Goal: Transaction & Acquisition: Purchase product/service

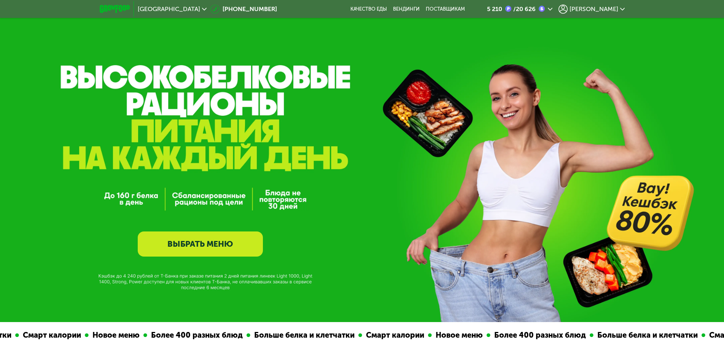
click at [620, 6] on div "[PERSON_NAME]" at bounding box center [591, 9] width 66 height 9
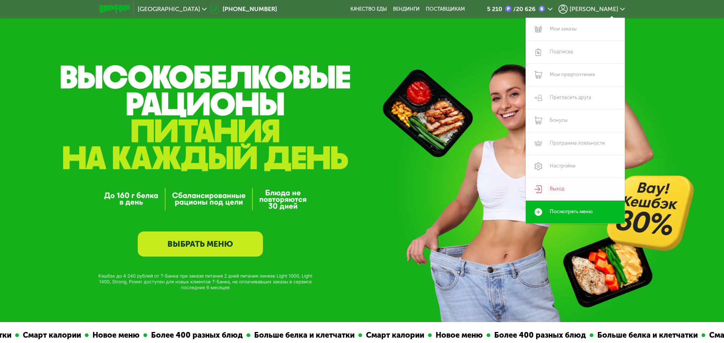
click at [558, 188] on link "Выход" at bounding box center [574, 189] width 99 height 23
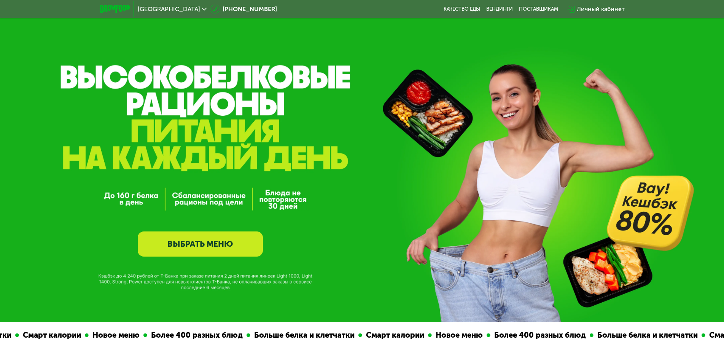
click at [605, 8] on div "Личный кабинет" at bounding box center [600, 9] width 48 height 9
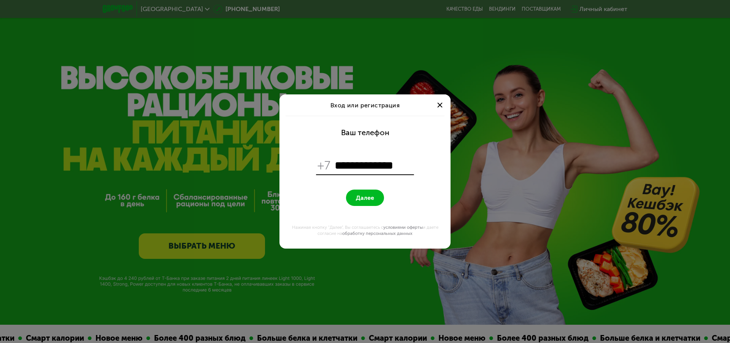
type input "**********"
click at [369, 200] on span "Далее" at bounding box center [365, 197] width 18 height 7
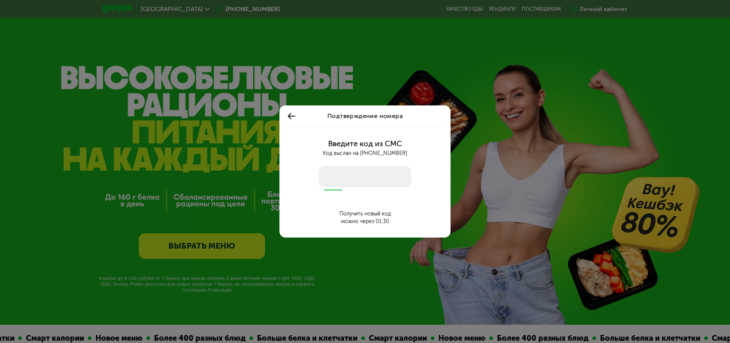
click at [374, 180] on input "number" at bounding box center [365, 176] width 93 height 21
type input "****"
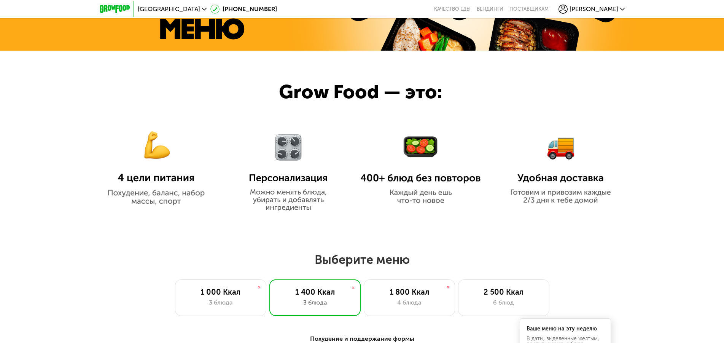
scroll to position [465, 0]
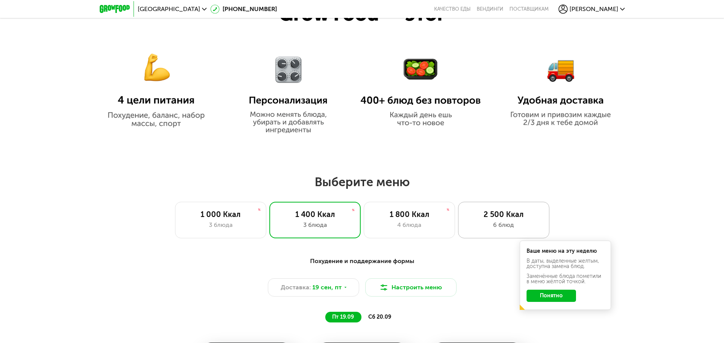
click at [497, 222] on div "2 500 Ккал 6 блюд" at bounding box center [503, 220] width 91 height 36
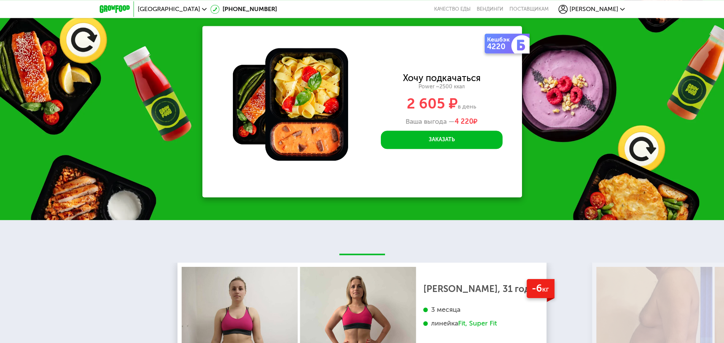
scroll to position [1125, 0]
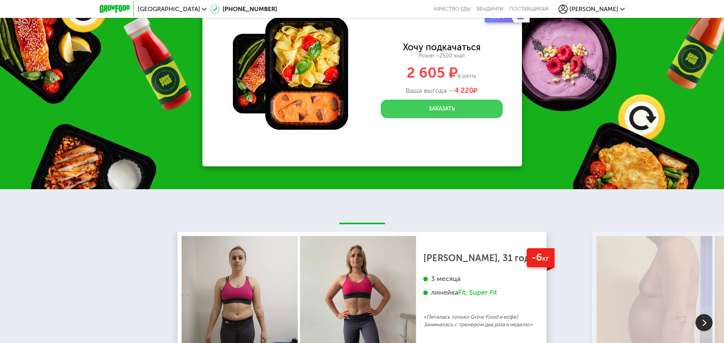
click at [435, 118] on button "Заказать" at bounding box center [442, 109] width 122 height 18
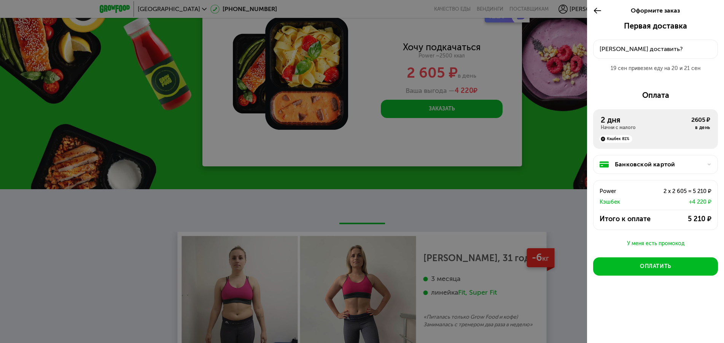
click at [626, 48] on div "[PERSON_NAME] доставить?" at bounding box center [655, 48] width 112 height 9
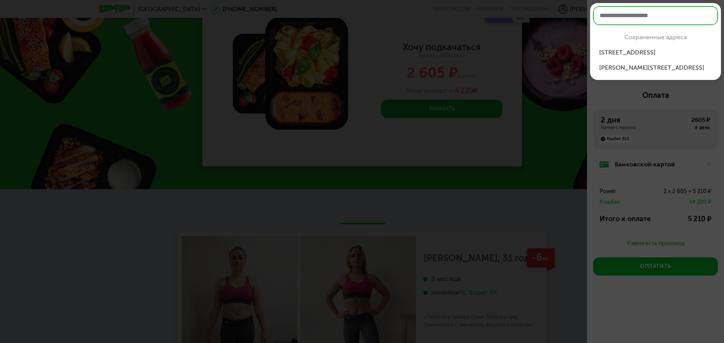
click at [631, 53] on div "[STREET_ADDRESS]" at bounding box center [655, 52] width 113 height 9
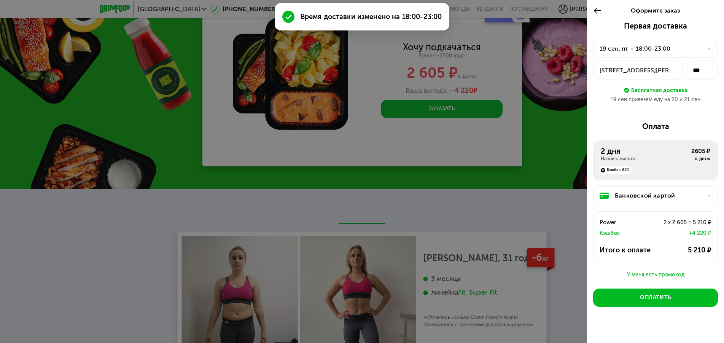
click at [611, 49] on div "19 сен, пт" at bounding box center [613, 48] width 29 height 9
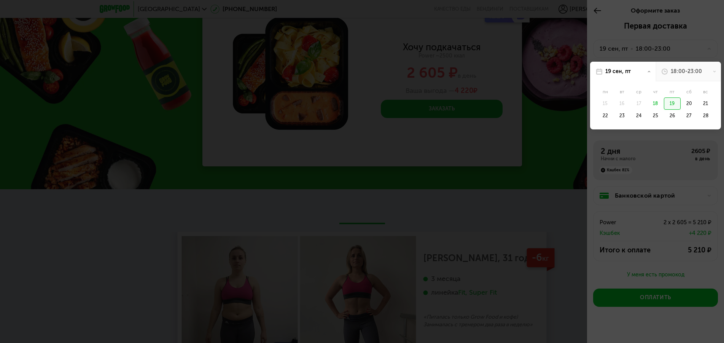
click at [641, 72] on div "19 сен, пт" at bounding box center [622, 72] width 65 height 20
click at [699, 113] on div "28" at bounding box center [705, 115] width 17 height 12
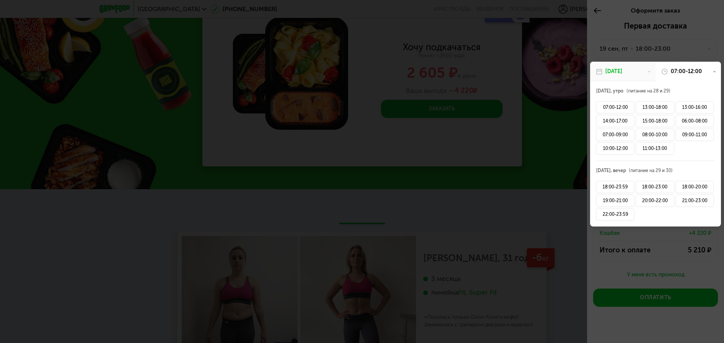
click at [643, 73] on div "[DATE]" at bounding box center [622, 72] width 65 height 20
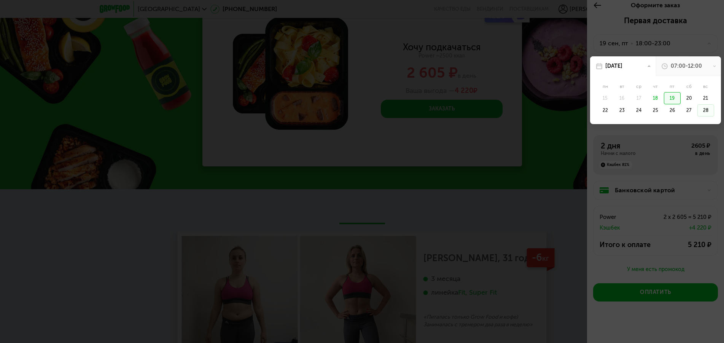
scroll to position [8, 0]
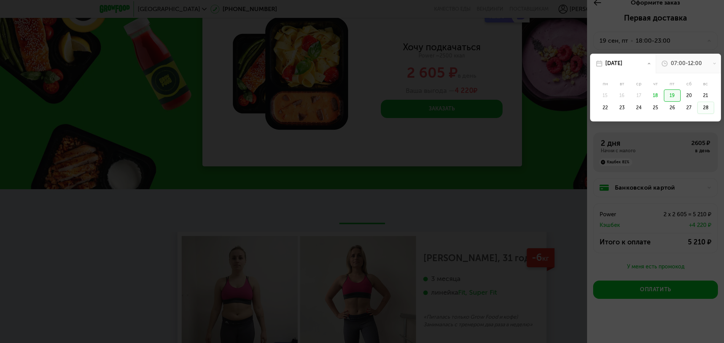
click at [699, 106] on div "28" at bounding box center [705, 108] width 17 height 12
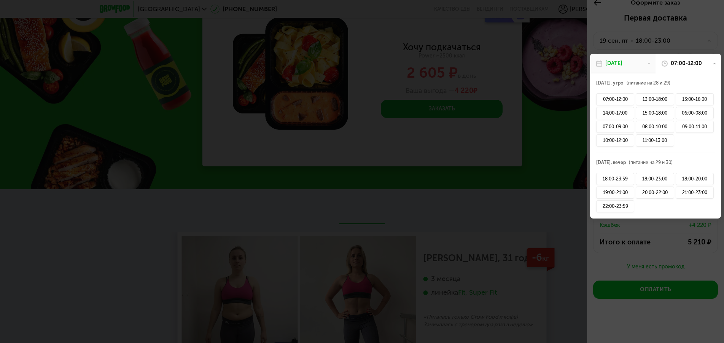
click at [661, 233] on div at bounding box center [362, 171] width 724 height 343
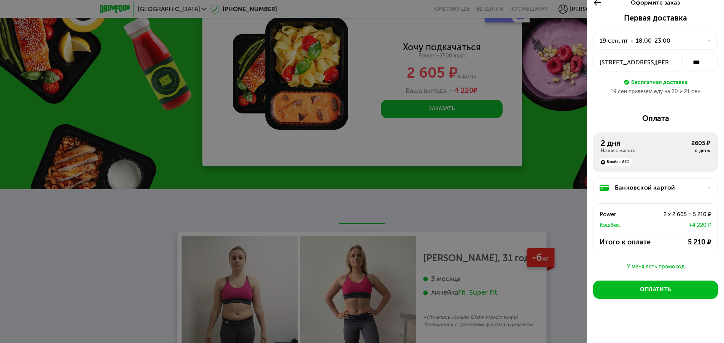
click at [702, 42] on div at bounding box center [706, 40] width 9 height 5
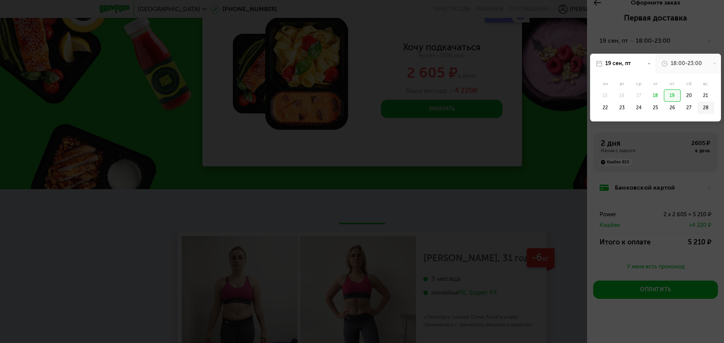
click at [700, 110] on div "28" at bounding box center [705, 108] width 17 height 12
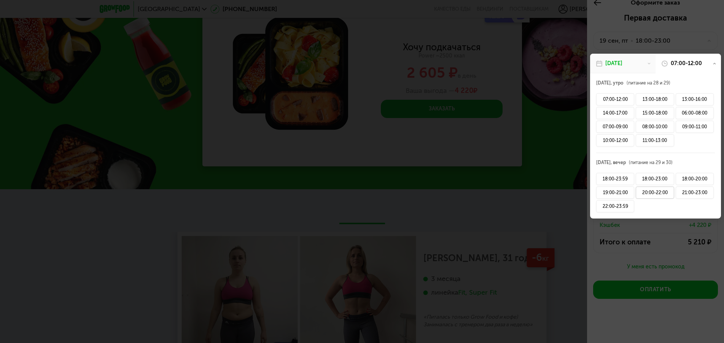
click at [655, 194] on div "20:00-22:00" at bounding box center [654, 192] width 38 height 12
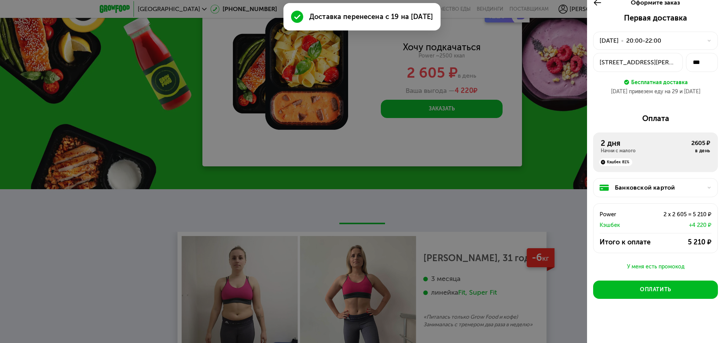
click at [706, 39] on icon at bounding box center [708, 40] width 5 height 5
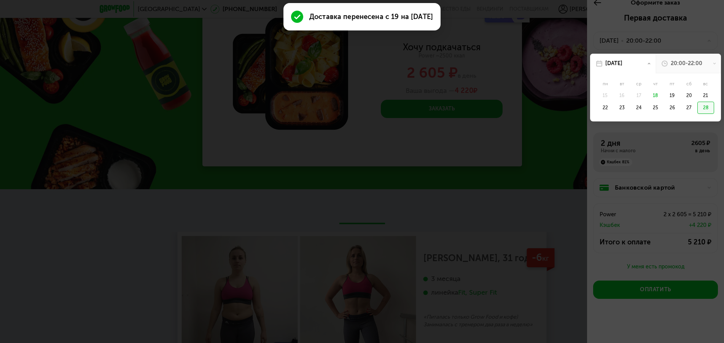
click at [600, 64] on icon at bounding box center [599, 63] width 6 height 6
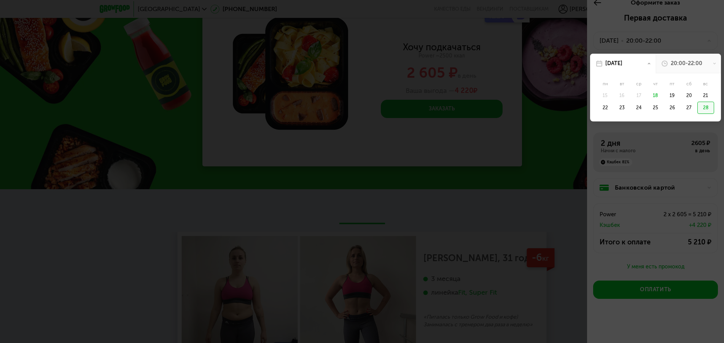
click at [613, 63] on div "[DATE]" at bounding box center [613, 64] width 17 height 8
click at [707, 163] on div at bounding box center [362, 171] width 724 height 343
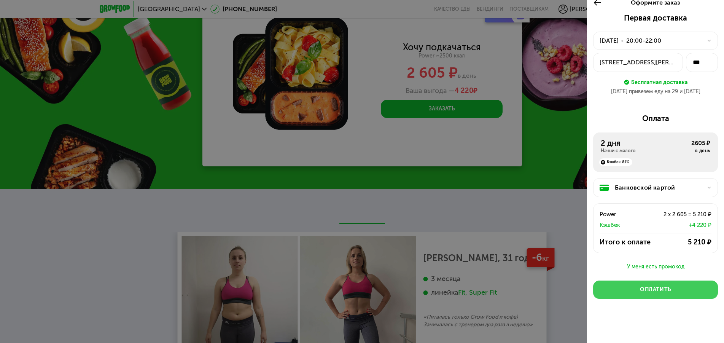
click at [670, 289] on button "Оплатить" at bounding box center [655, 289] width 125 height 18
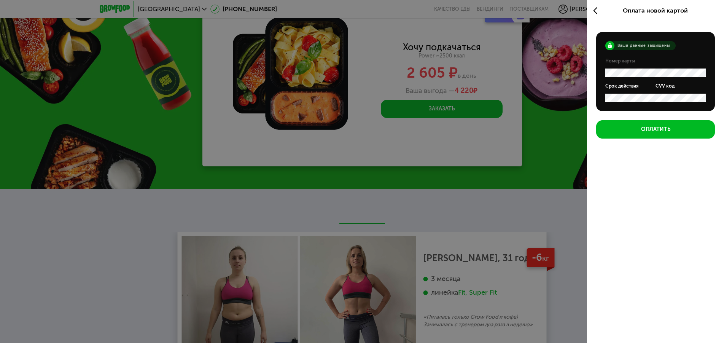
scroll to position [0, 0]
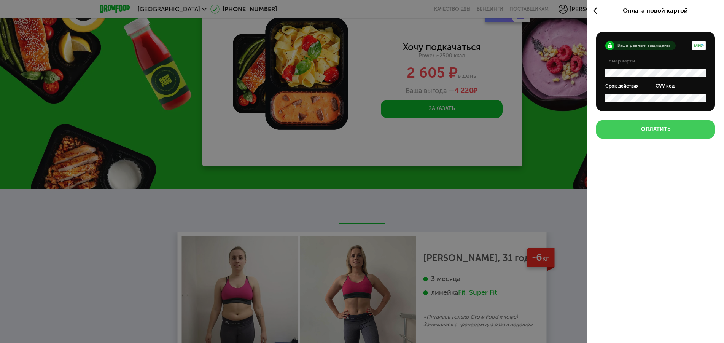
click at [644, 133] on button "Оплатить" at bounding box center [655, 129] width 119 height 18
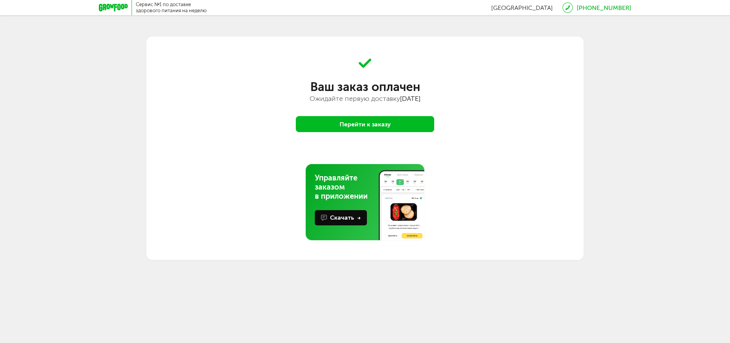
click at [358, 128] on button "Перейти к заказу" at bounding box center [365, 124] width 138 height 16
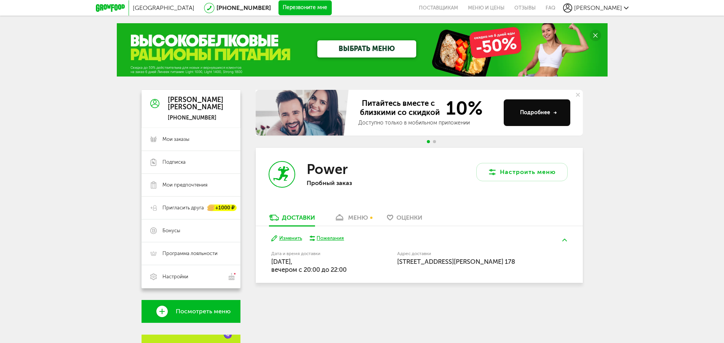
click at [286, 237] on button "Изменить" at bounding box center [286, 238] width 31 height 7
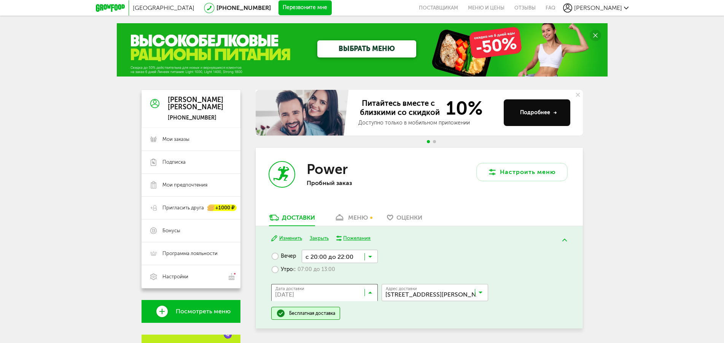
click at [370, 293] on icon at bounding box center [370, 294] width 4 height 8
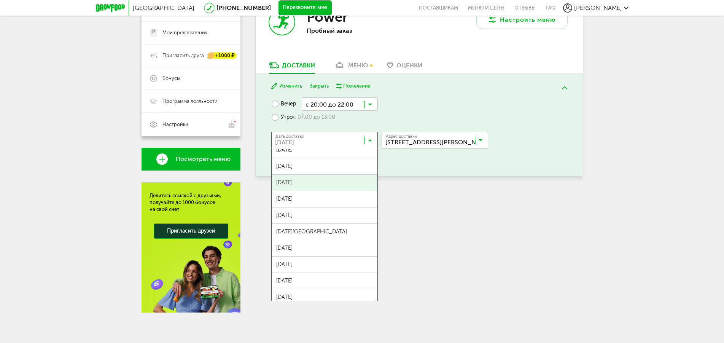
scroll to position [155, 0]
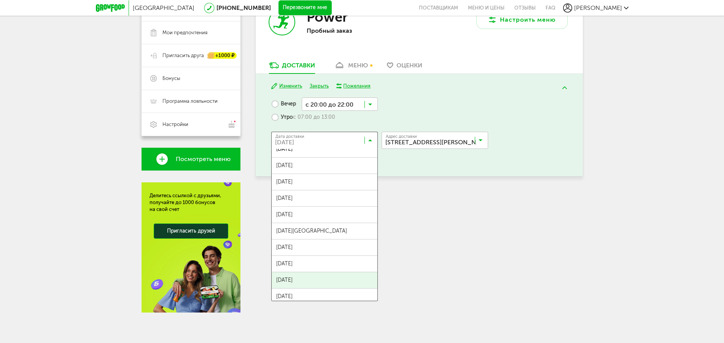
click at [304, 280] on span "06 октября, понедельник" at bounding box center [324, 280] width 106 height 16
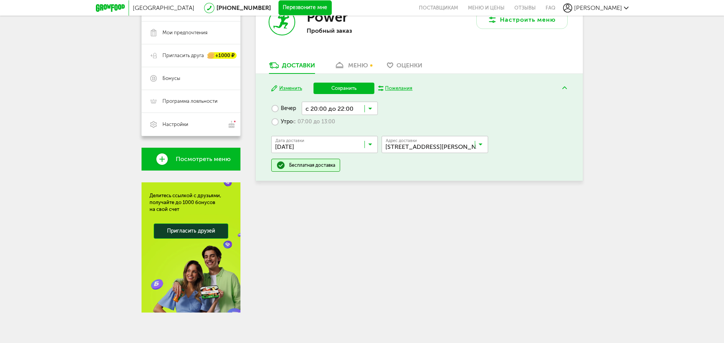
click at [341, 90] on button "Сохранить" at bounding box center [343, 88] width 61 height 11
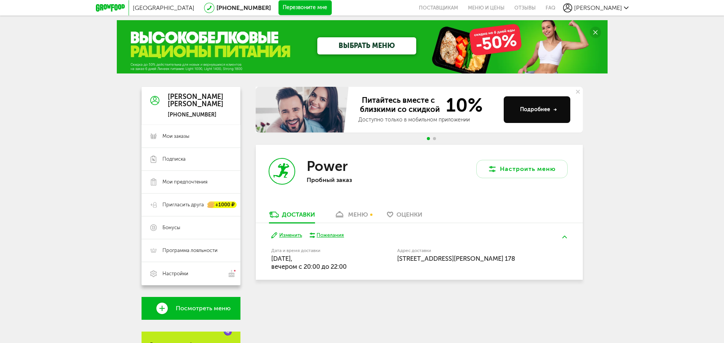
scroll to position [0, 0]
